Goal: Task Accomplishment & Management: Use online tool/utility

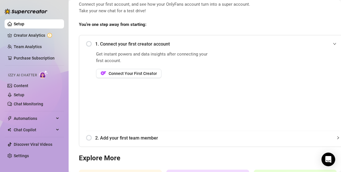
scroll to position [33, 0]
click at [143, 72] on span "Connect Your First Creator" at bounding box center [132, 73] width 48 height 5
click at [150, 74] on span "Connect Your First Creator" at bounding box center [132, 73] width 48 height 5
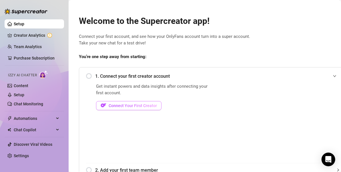
click at [118, 107] on span "Connect Your First Creator" at bounding box center [132, 106] width 48 height 5
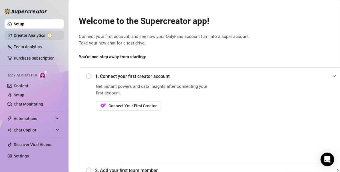
click at [21, 33] on link "Creator Analytics" at bounding box center [37, 35] width 46 height 9
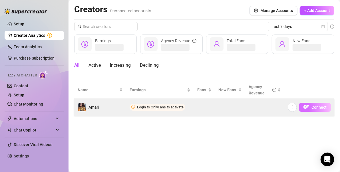
click at [324, 108] on span "Connect" at bounding box center [318, 107] width 15 height 5
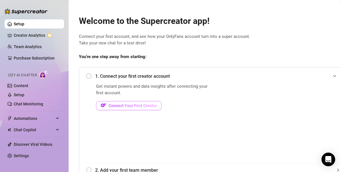
click at [142, 106] on span "Connect Your First Creator" at bounding box center [132, 106] width 48 height 5
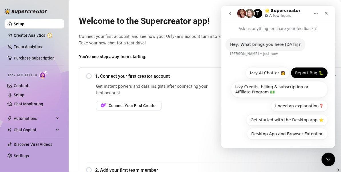
click at [304, 75] on button "Report Bug 🐛" at bounding box center [308, 72] width 37 height 11
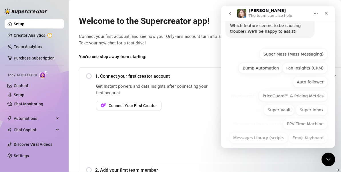
scroll to position [82, 0]
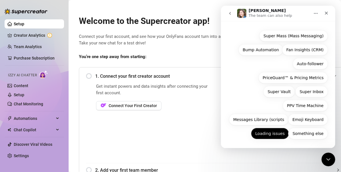
click at [279, 136] on button "Loading issues" at bounding box center [269, 133] width 38 height 11
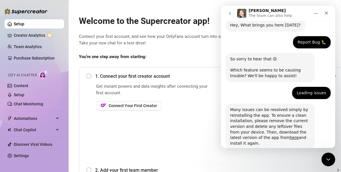
scroll to position [53, 0]
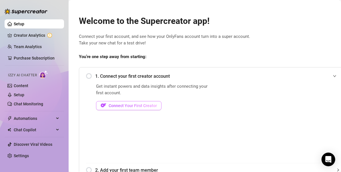
click at [150, 104] on span "Connect Your First Creator" at bounding box center [132, 106] width 48 height 5
